Goal: Complete application form

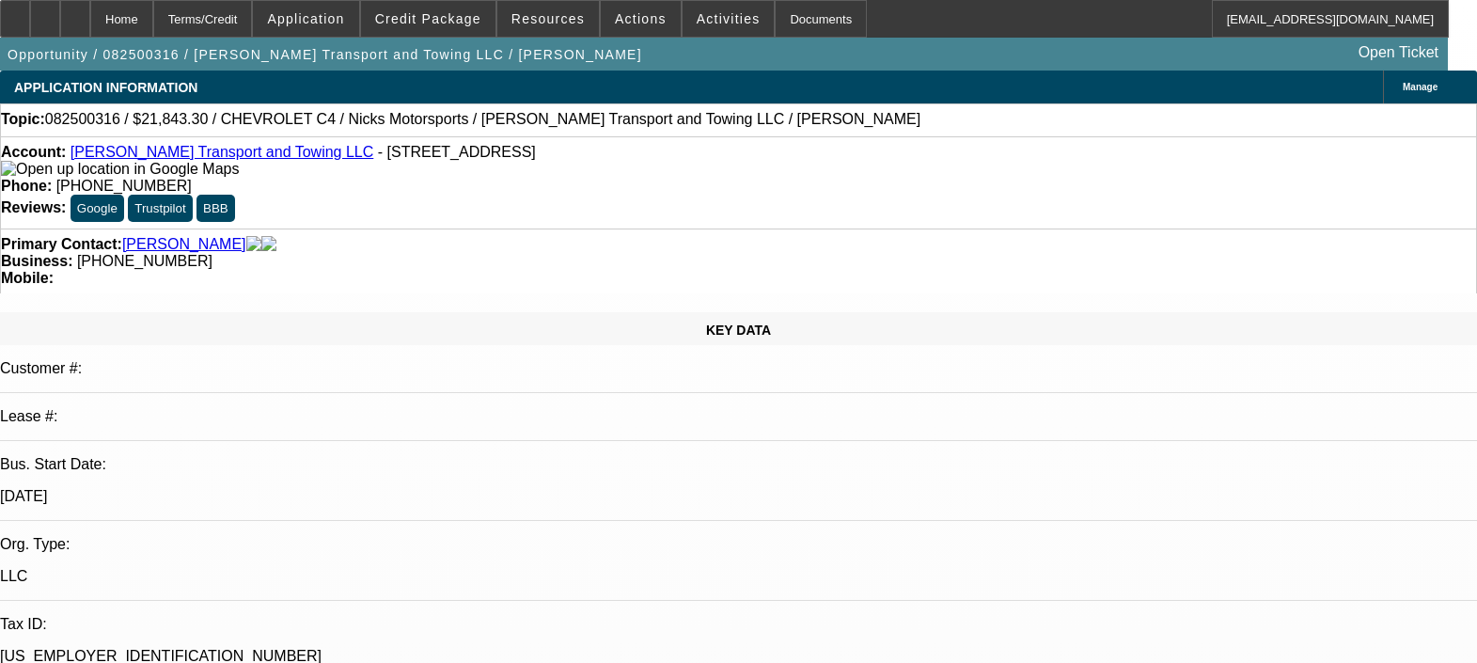
select select "0.15"
select select "2"
select select "0.1"
select select "4"
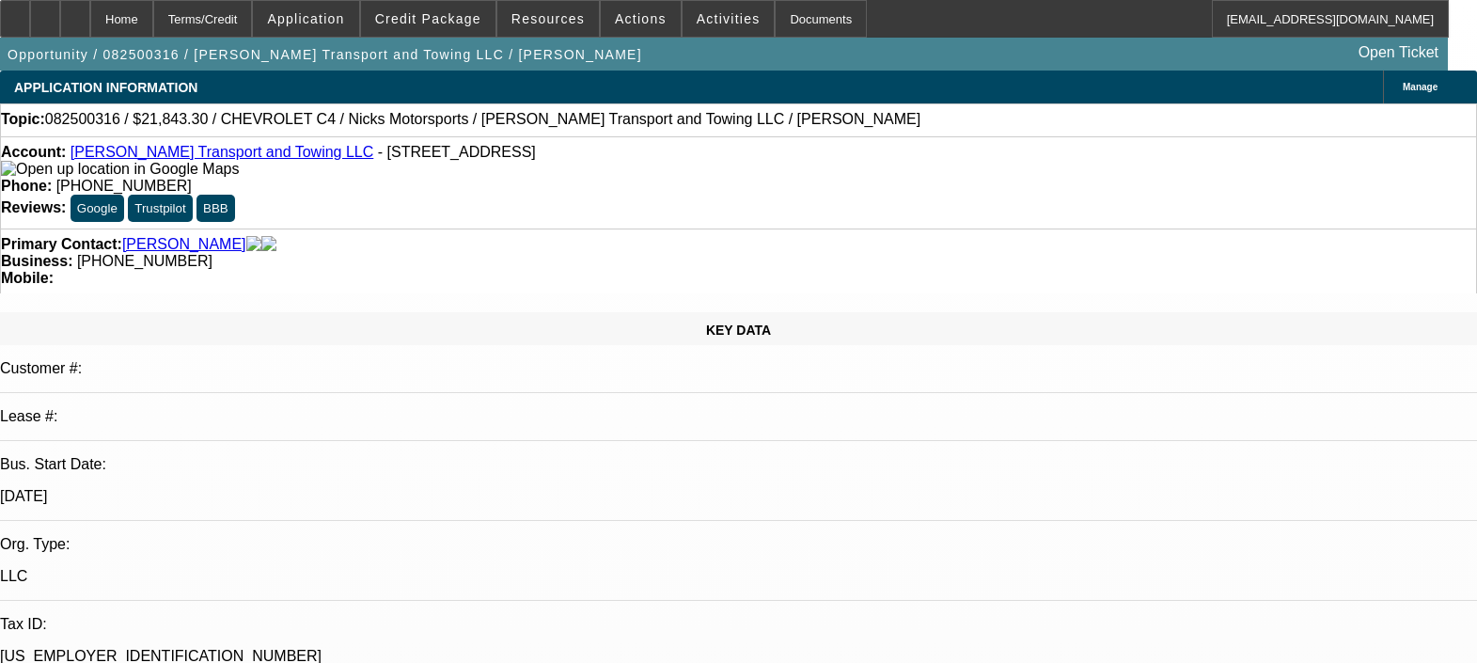
select select "0.15"
select select "0"
select select "0.1"
select select "4"
select select "0.15"
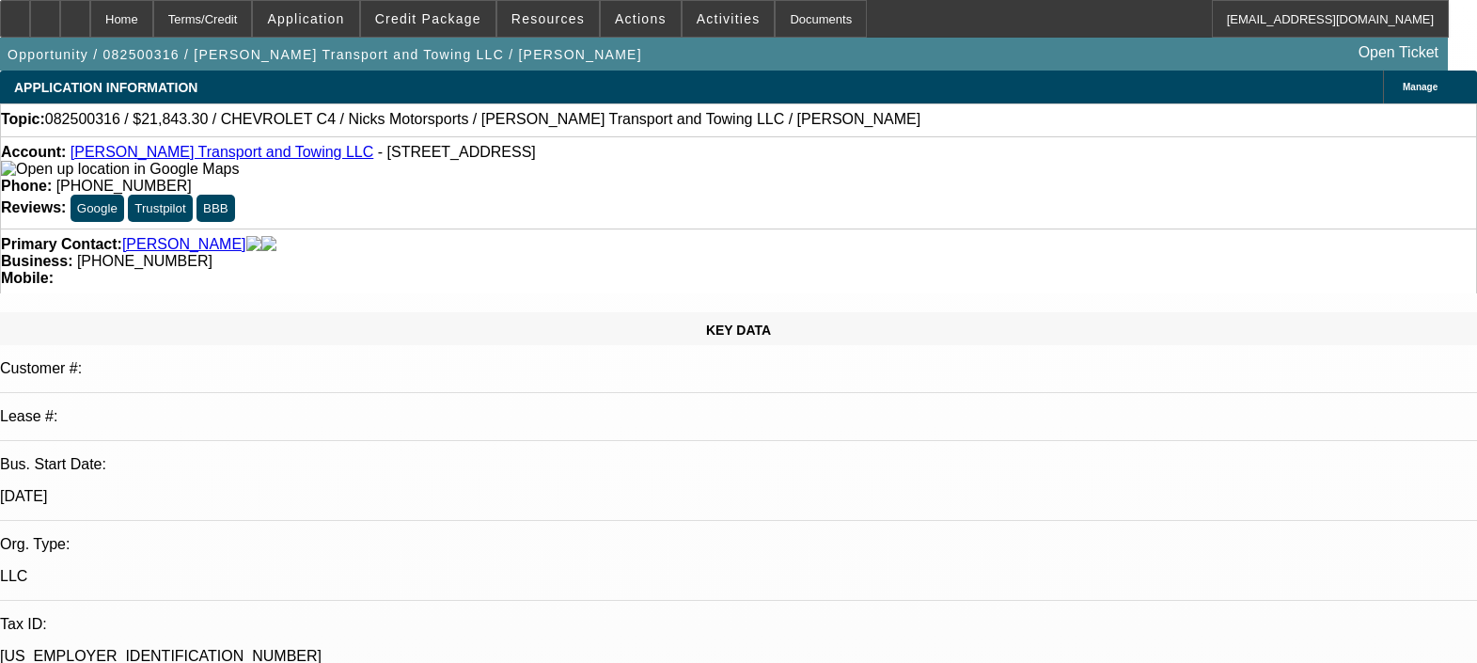
select select "2"
select select "0.1"
select select "4"
select select "0.15"
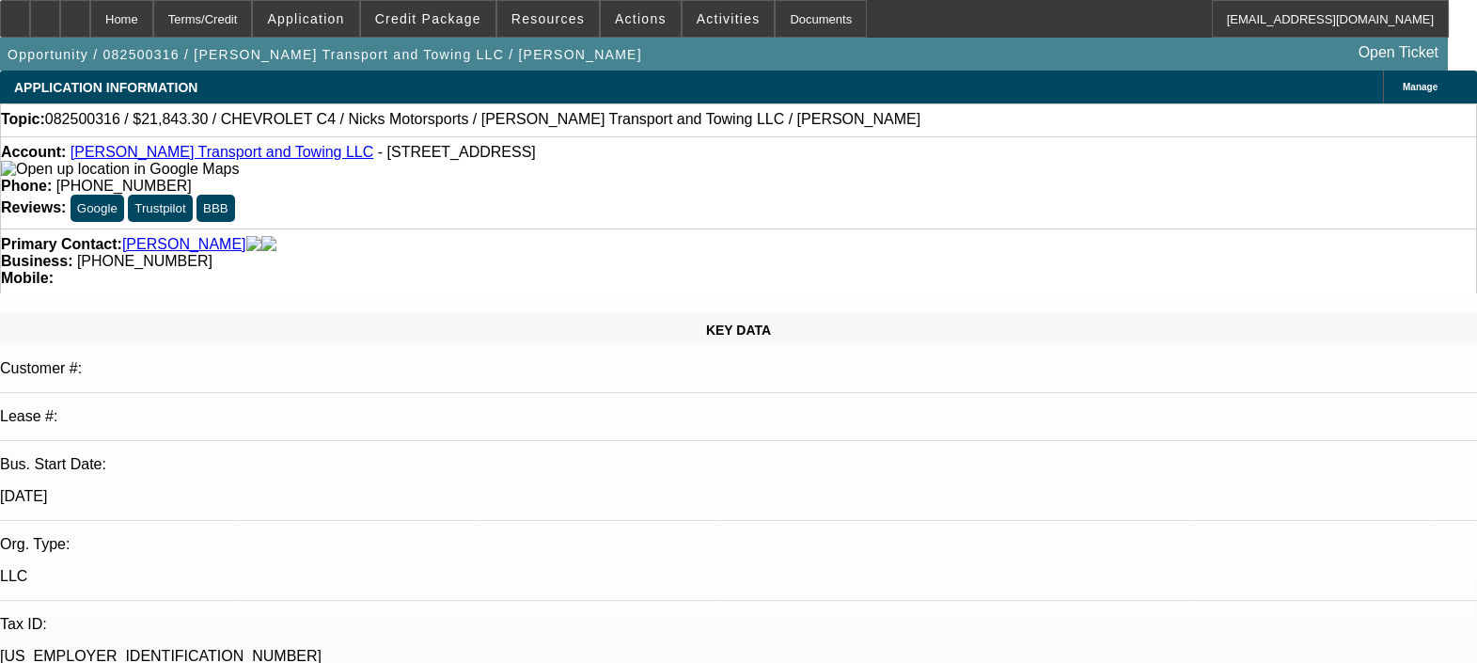
select select "0"
select select "0.1"
select select "4"
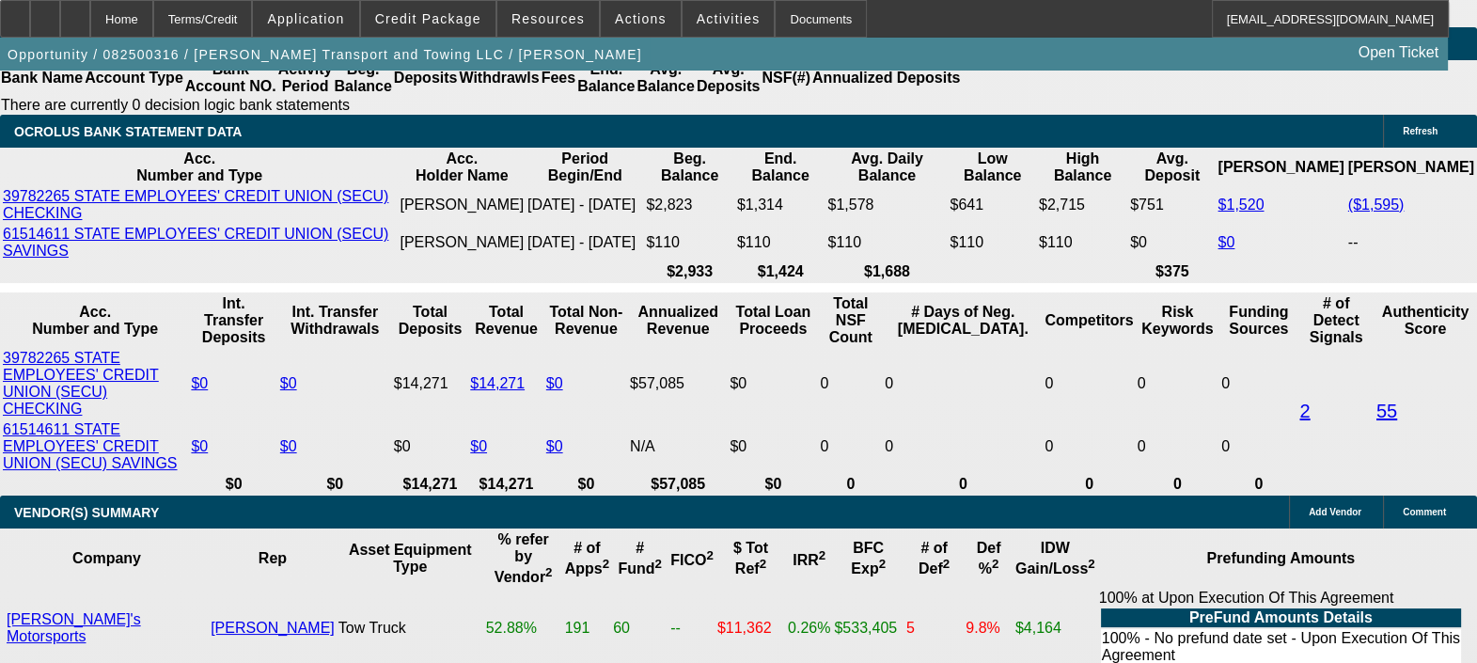
scroll to position [3624, 0]
